Goal: Information Seeking & Learning: Learn about a topic

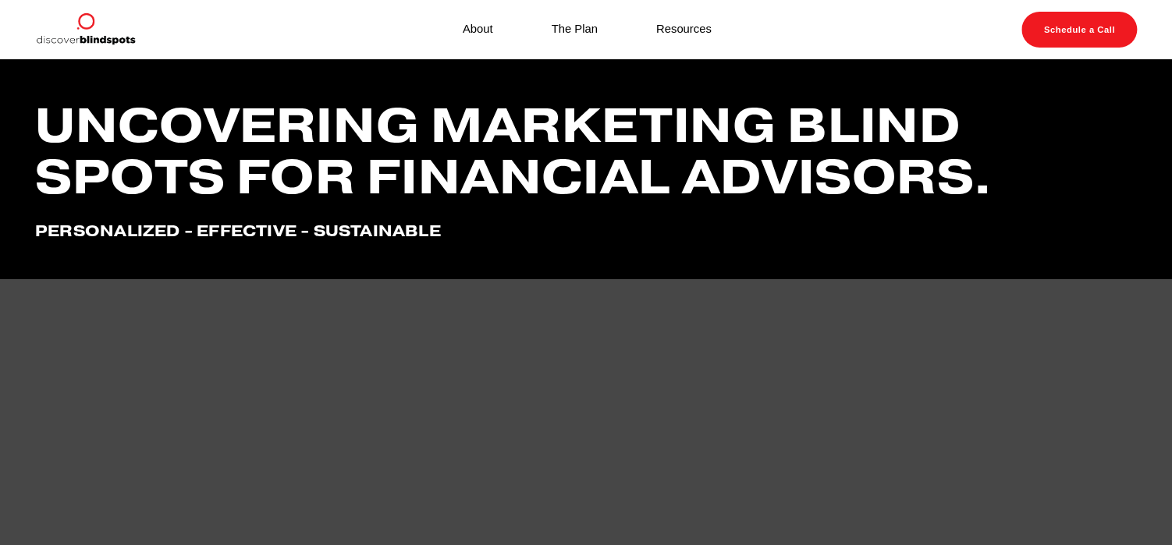
click at [688, 30] on link "Resources" at bounding box center [683, 30] width 55 height 21
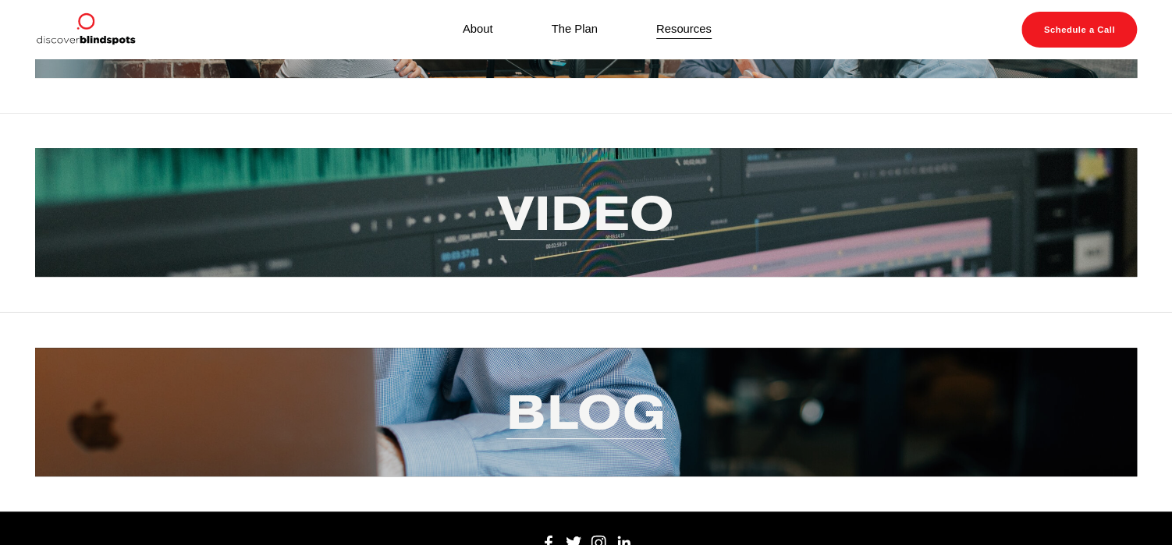
scroll to position [117, 0]
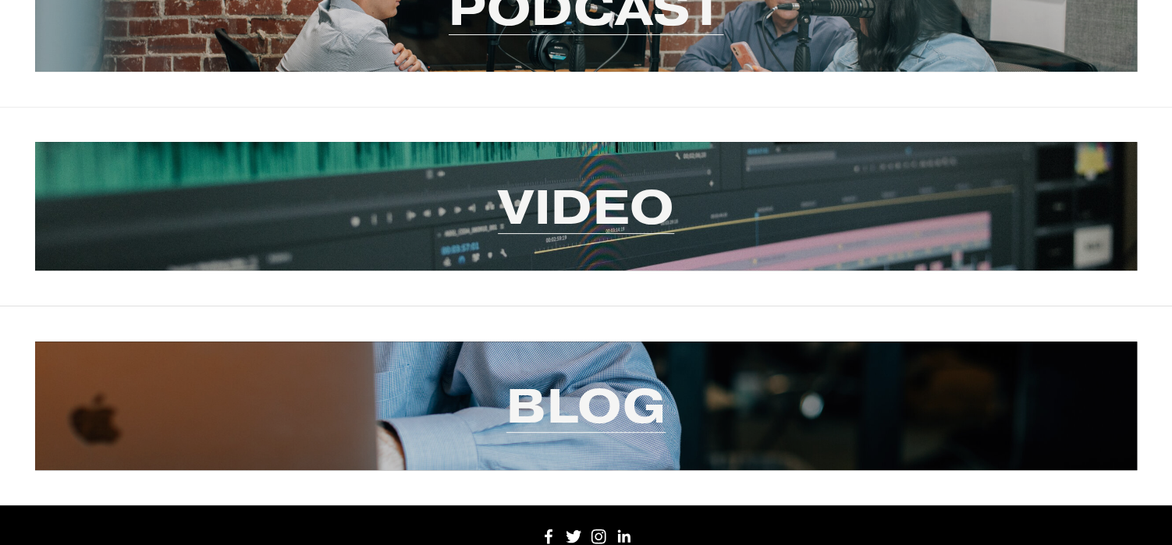
click at [610, 222] on link "Video" at bounding box center [586, 207] width 176 height 62
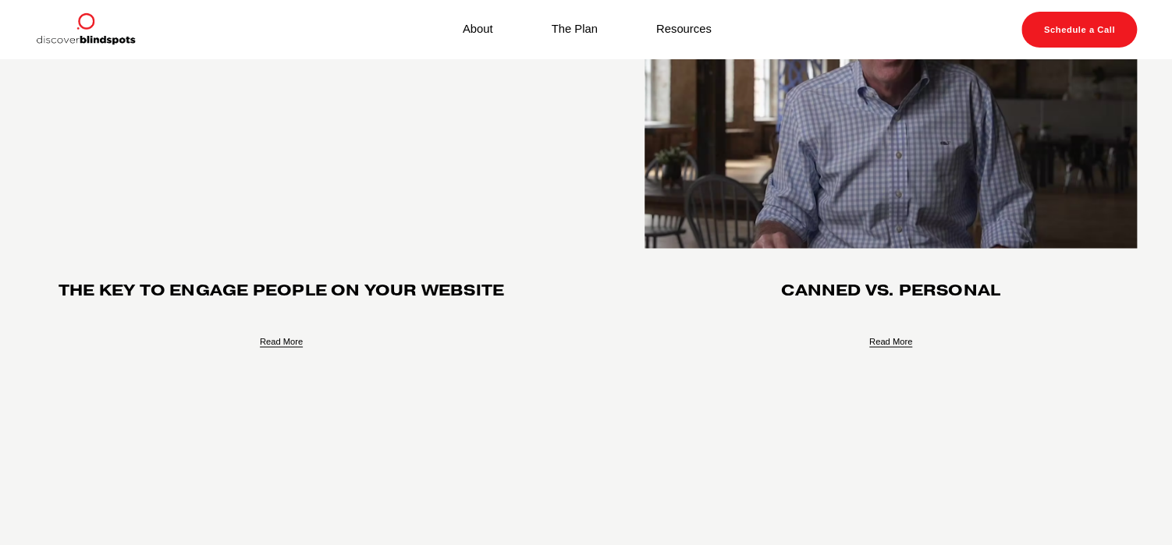
scroll to position [1169, 0]
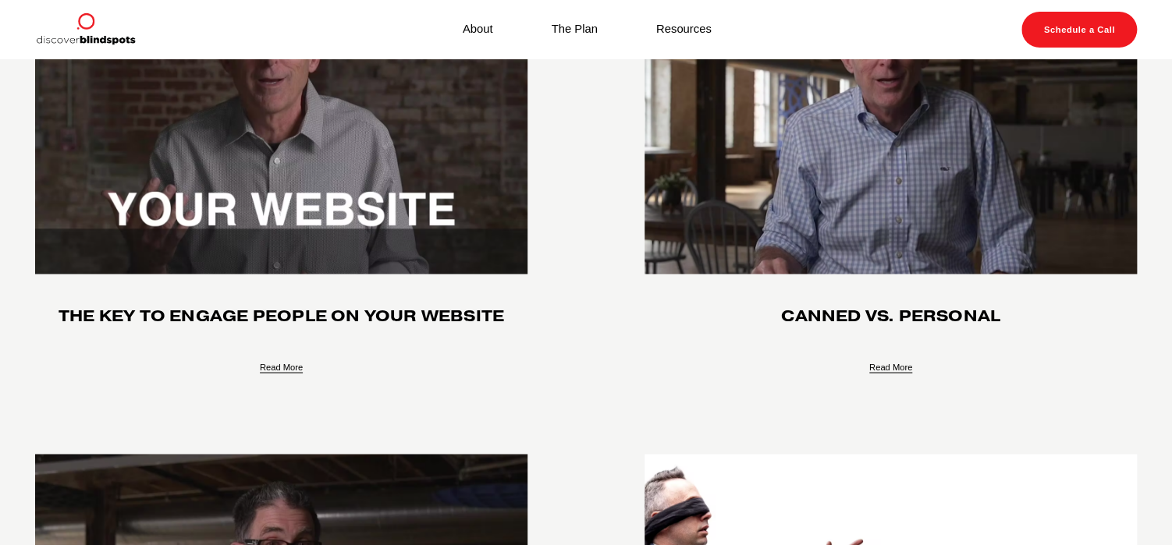
click at [473, 33] on link "About" at bounding box center [478, 30] width 30 height 21
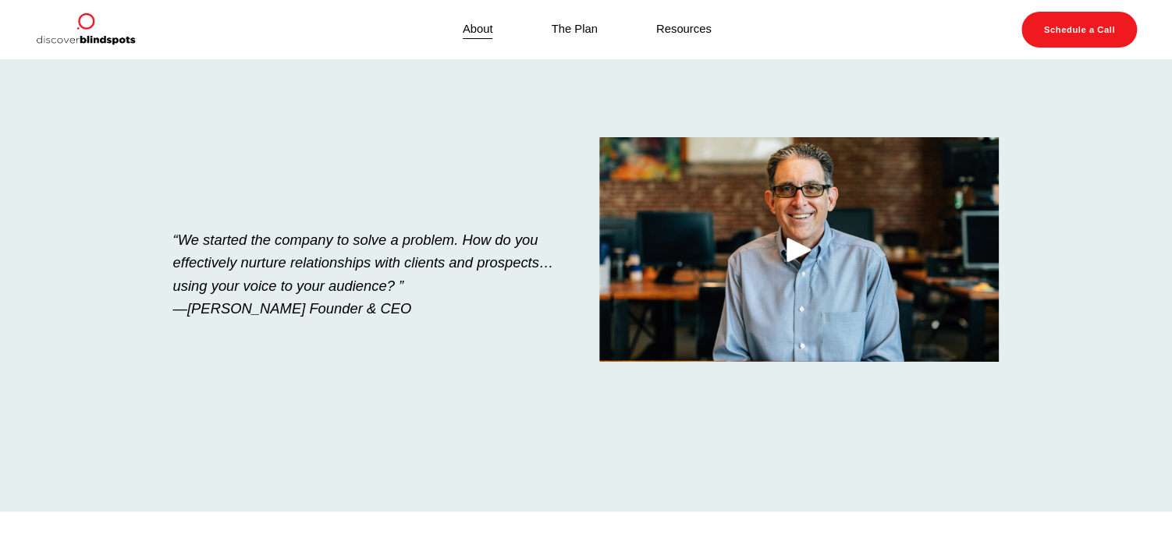
click at [557, 31] on link "The Plan" at bounding box center [575, 30] width 46 height 21
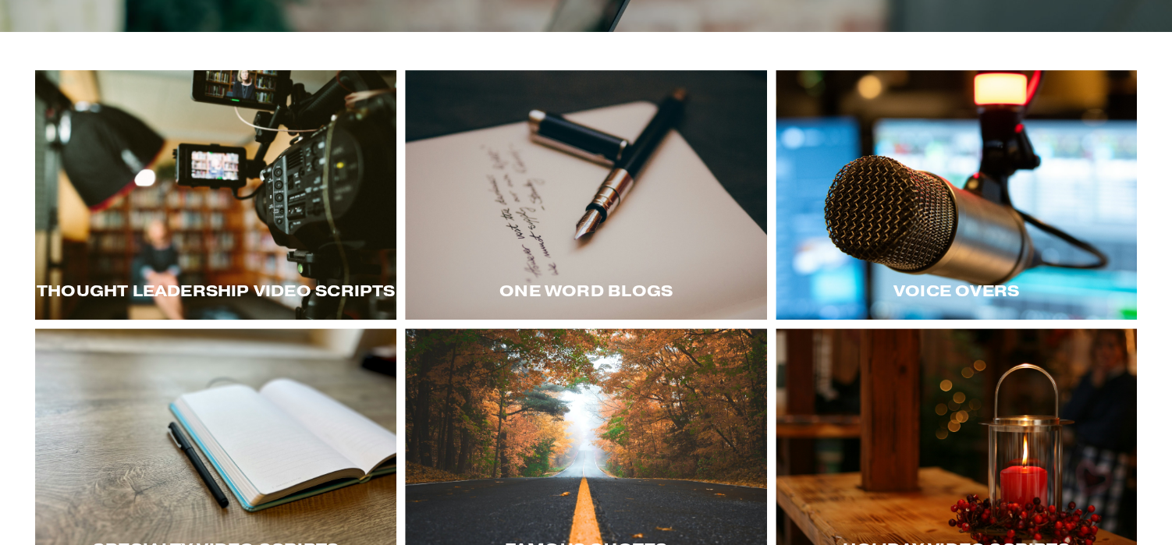
scroll to position [234, 0]
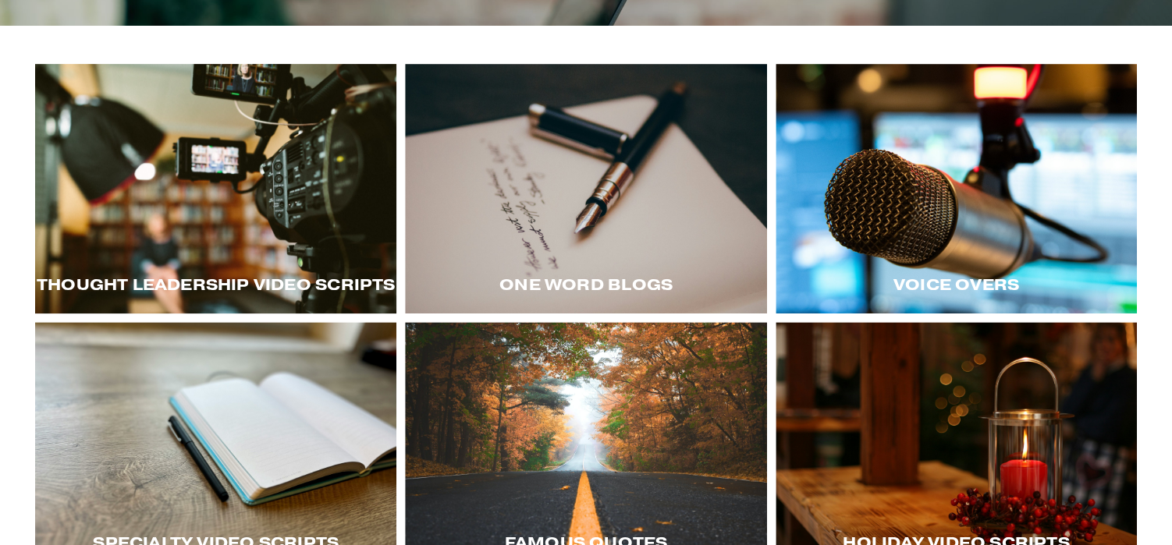
click at [231, 214] on div at bounding box center [215, 189] width 361 height 250
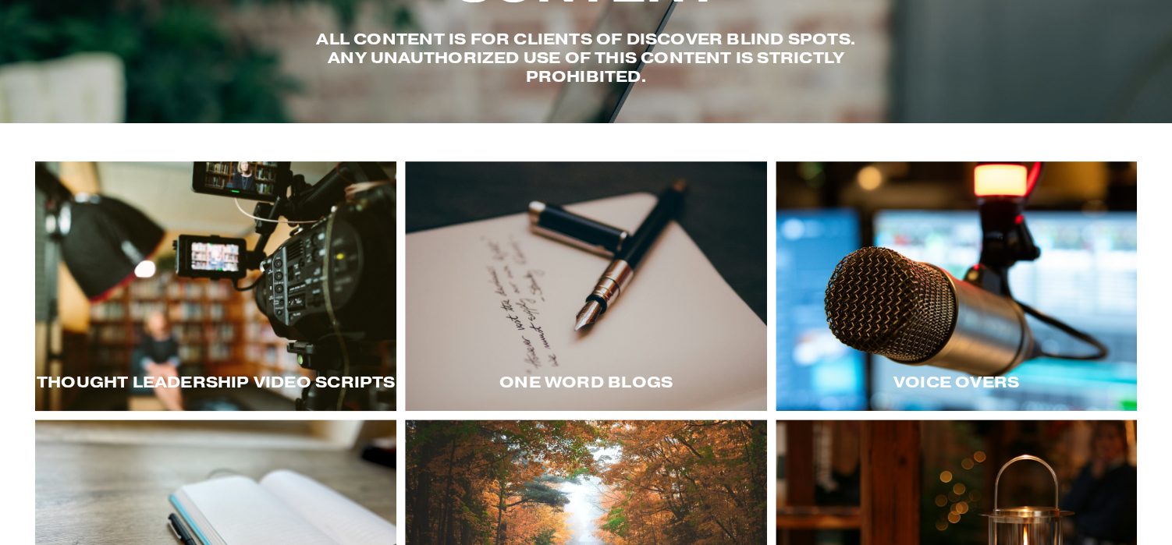
scroll to position [0, 0]
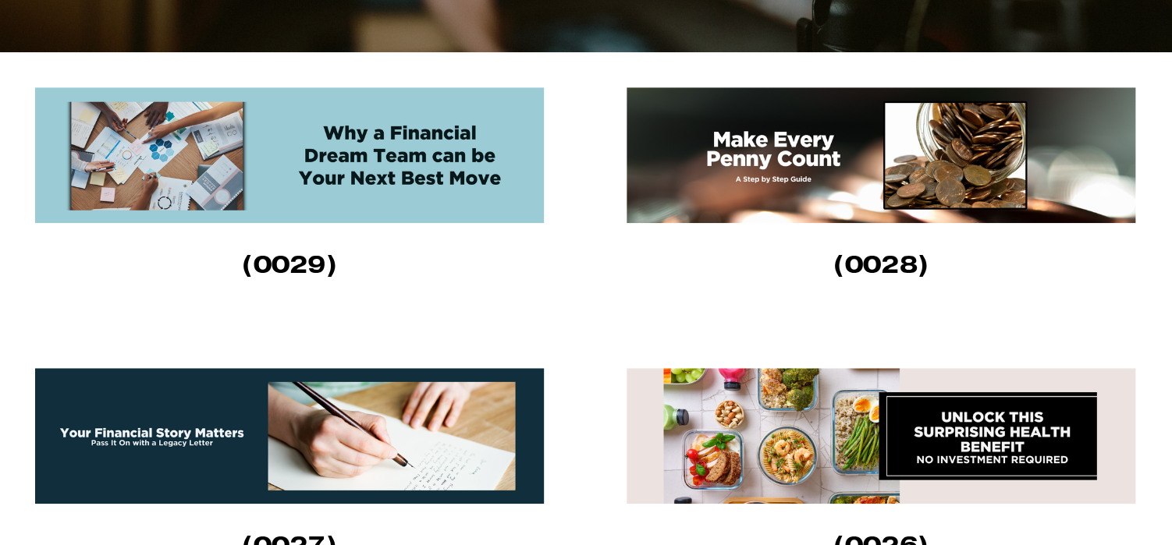
scroll to position [468, 0]
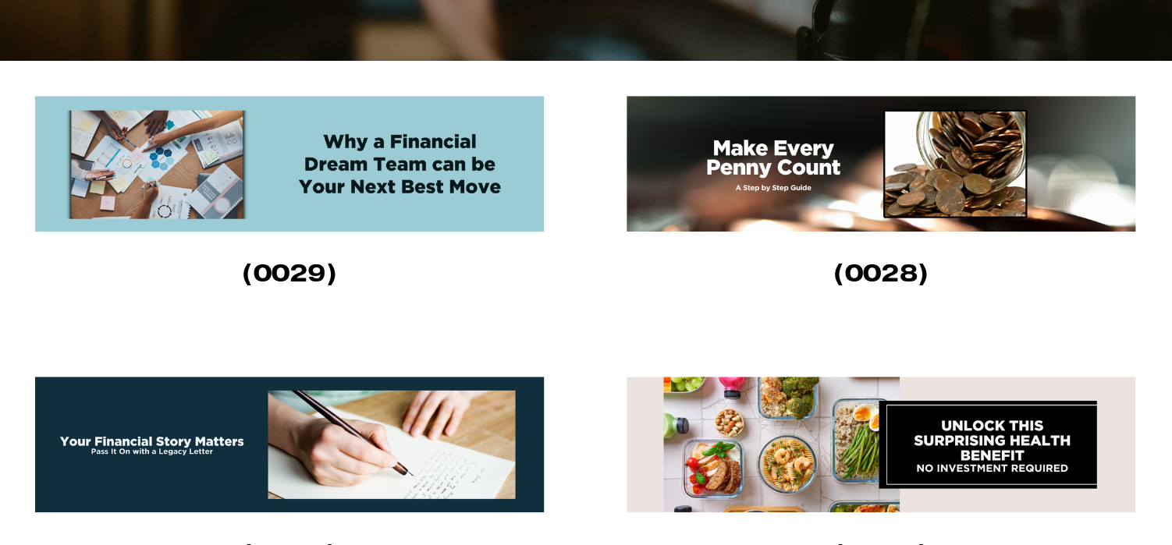
click at [465, 214] on img at bounding box center [291, 164] width 512 height 136
